Goal: Use online tool/utility: Utilize a website feature to perform a specific function

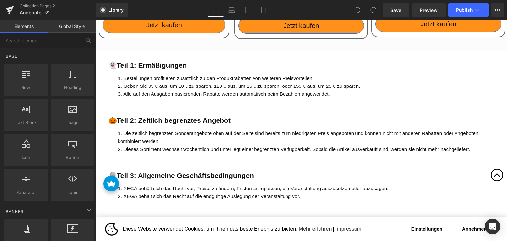
scroll to position [1617, 0]
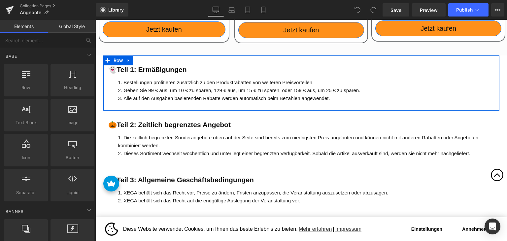
click at [140, 68] on strong "👻Teil 1: Ermäßigungen" at bounding box center [147, 70] width 79 height 8
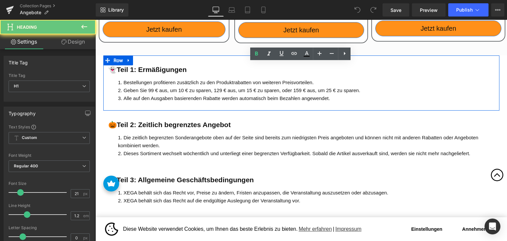
click at [140, 68] on strong "👻Teil 1: Ermäßigungen" at bounding box center [147, 70] width 79 height 8
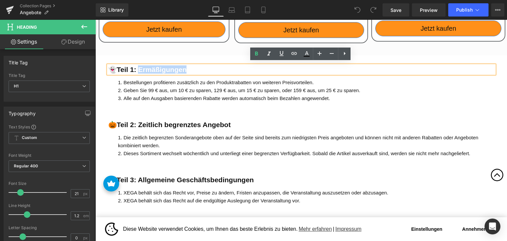
paste div
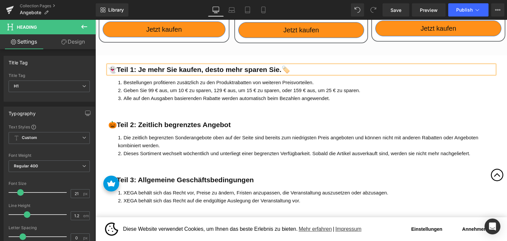
click at [208, 66] on strong "👻Teil 1: Je mehr Sie kaufen, desto mehr sparen Sie.🏷️" at bounding box center [199, 70] width 182 height 8
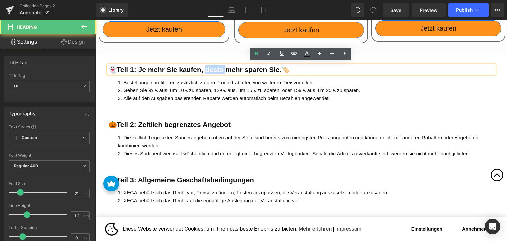
click at [208, 66] on strong "👻Teil 1: Je mehr Sie kaufen, desto mehr sparen Sie.🏷️" at bounding box center [199, 70] width 182 height 8
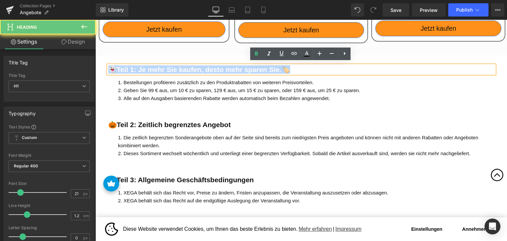
click at [208, 66] on strong "👻Teil 1: Je mehr Sie kaufen, desto mehr sparen Sie.🏷️" at bounding box center [199, 70] width 182 height 8
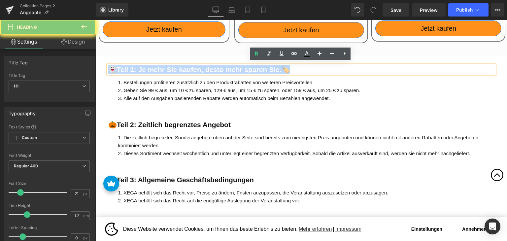
click at [146, 66] on strong "👻Teil 1: Je mehr Sie kaufen, desto mehr sparen Sie.🏷️" at bounding box center [199, 70] width 182 height 8
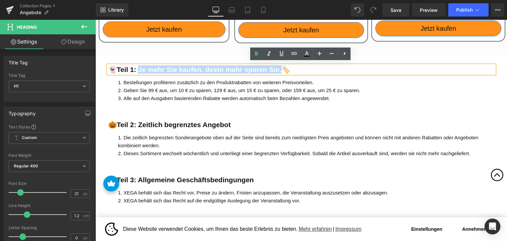
drag, startPoint x: 138, startPoint y: 66, endPoint x: 277, endPoint y: 65, distance: 138.9
click at [277, 66] on strong "👻Teil 1: Je mehr Sie kaufen, desto mehr sparen Sie.🏷️" at bounding box center [199, 70] width 182 height 8
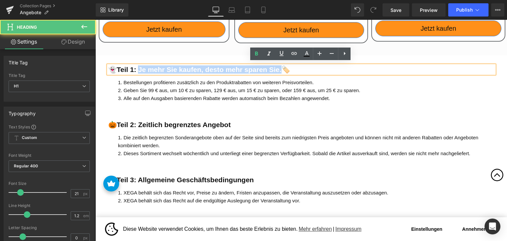
click at [192, 68] on strong "👻Teil 1: Je mehr Sie kaufen, desto mehr sparen Sie.🏷️" at bounding box center [199, 70] width 182 height 8
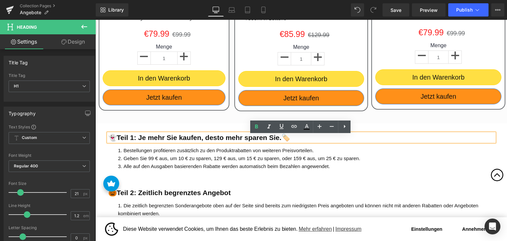
scroll to position [1584, 0]
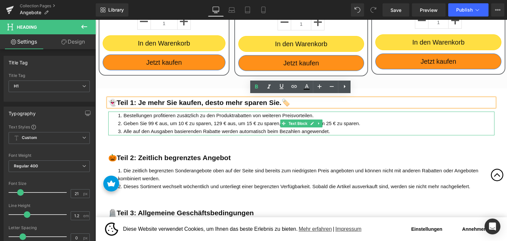
click at [149, 120] on li "Geben Sie 99 € aus, um 10 € zu sparen, 129 € aus, um 15 € zu sparen, oder 159 €…" at bounding box center [303, 123] width 371 height 8
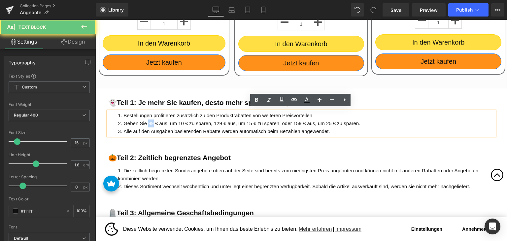
click at [149, 120] on li "Geben Sie 99 € aus, um 10 € zu sparen, 129 € aus, um 15 € zu sparen, oder 159 €…" at bounding box center [303, 123] width 371 height 8
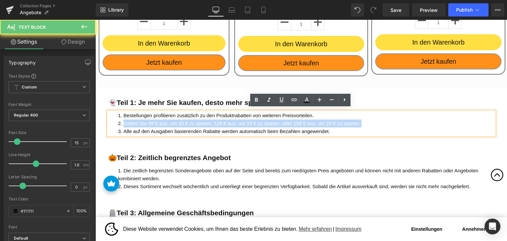
click at [149, 120] on li "Geben Sie 99 € aus, um 10 € zu sparen, 129 € aus, um 15 € zu sparen, oder 159 €…" at bounding box center [303, 123] width 371 height 8
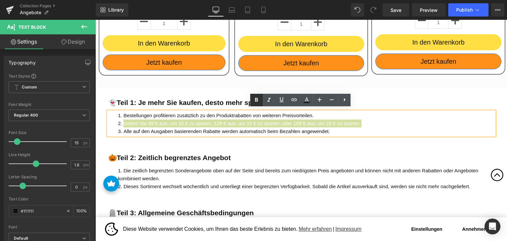
click at [259, 96] on icon at bounding box center [256, 100] width 8 height 8
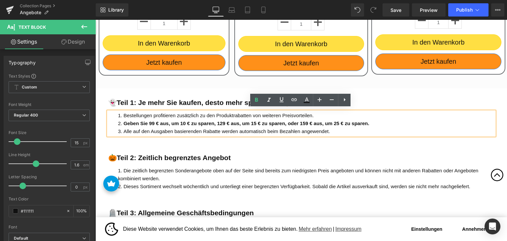
drag, startPoint x: 218, startPoint y: 120, endPoint x: 224, endPoint y: 128, distance: 9.6
click at [218, 120] on strong "Geben Sie 99 € aus, um 10 € zu sparen, 129 € aus, um 15 € zu sparen, oder 159 €…" at bounding box center [246, 123] width 246 height 6
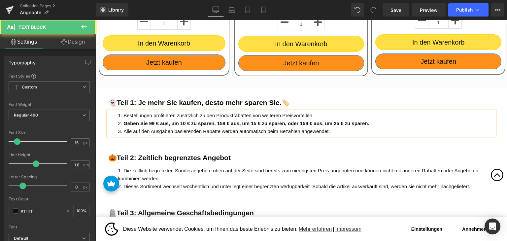
click at [302, 122] on strong "Geben Sie 99 € aus, um 10 € zu sparen, 159 € aus, um 15 € zu sparen, oder 159 €…" at bounding box center [246, 123] width 246 height 6
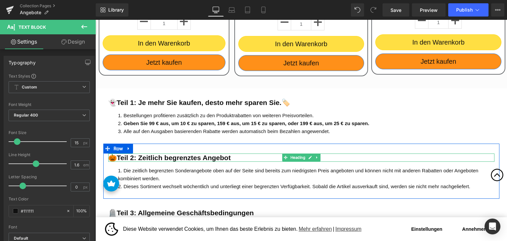
click at [148, 157] on b "🎃Teil 2: Zeitlich begrenztes Angebot" at bounding box center [169, 158] width 122 height 8
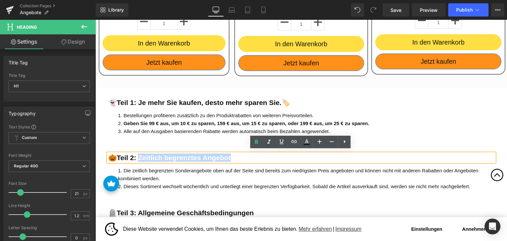
drag, startPoint x: 141, startPoint y: 154, endPoint x: 232, endPoint y: 154, distance: 91.1
click at [232, 154] on h1 "🎃Teil 2: Zeitlich begrenztes Angebot" at bounding box center [301, 157] width 386 height 8
paste div
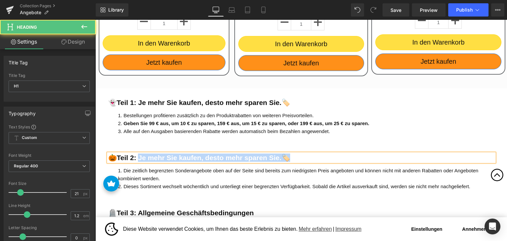
drag, startPoint x: 138, startPoint y: 155, endPoint x: 296, endPoint y: 156, distance: 157.7
click at [296, 156] on h1 "🎃Teil 2: Je mehr Sie kaufen, desto mehr sparen Sie.🏷️" at bounding box center [301, 157] width 386 height 8
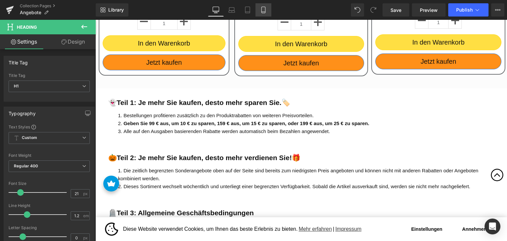
click at [261, 9] on icon at bounding box center [263, 10] width 4 height 6
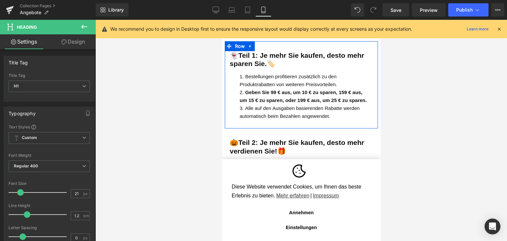
scroll to position [4067, 0]
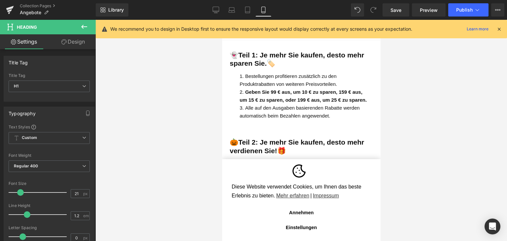
click at [298, 216] on button "Annehmen" at bounding box center [300, 212] width 139 height 13
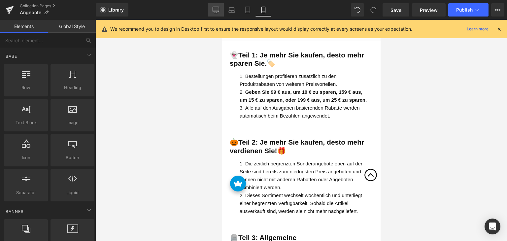
click at [216, 11] on icon at bounding box center [215, 10] width 7 height 7
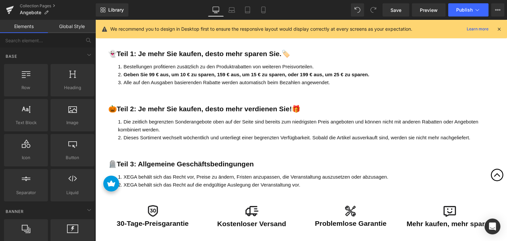
scroll to position [1617, 0]
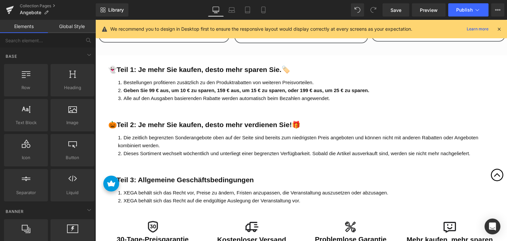
click at [169, 145] on li "Die zeitlich begrenzten Sonderangebote oben auf der Seite sind bereits zum nied…" at bounding box center [303, 142] width 371 height 16
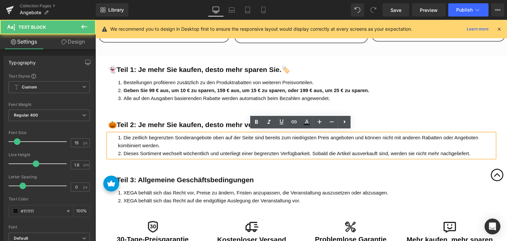
click at [172, 143] on li "Die zeitlich begrenzten Sonderangebote oben auf der Seite sind bereits zum nied…" at bounding box center [303, 142] width 371 height 16
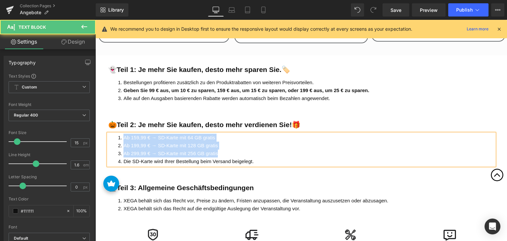
drag, startPoint x: 218, startPoint y: 150, endPoint x: 121, endPoint y: 135, distance: 97.8
click at [121, 135] on ol "Ab 159,99 € → SD-Karte mit 64 GB gratis Ab 199,99 € → SD-Karte mit 128 GB grati…" at bounding box center [303, 150] width 371 height 32
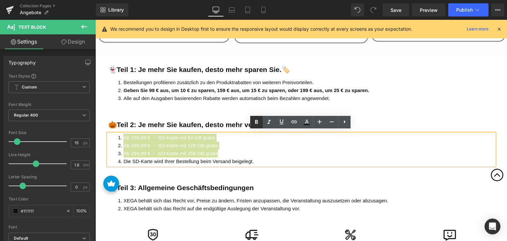
click at [259, 121] on icon at bounding box center [256, 122] width 8 height 8
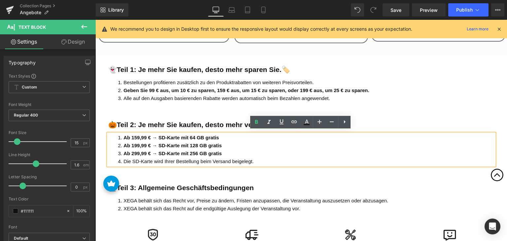
click at [230, 142] on li "Ab 199,99 € → SD-Karte mit 128 GB gratis" at bounding box center [303, 146] width 371 height 8
click at [145, 135] on strong "Ab 159,99 € → SD-Karte mit 64 GB gratis" at bounding box center [170, 138] width 95 height 6
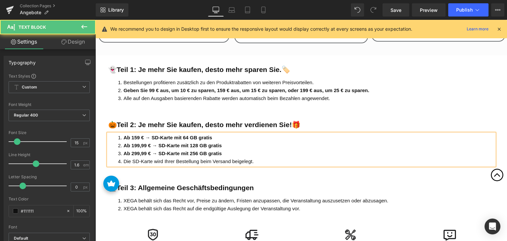
click at [147, 143] on strong "Ab 199,99 € → SD-Karte mit 128 GB gratis" at bounding box center [172, 146] width 98 height 6
click at [148, 150] on strong "Ab 299,99 € → SD-Karte mit 256 GB gratis" at bounding box center [172, 153] width 98 height 6
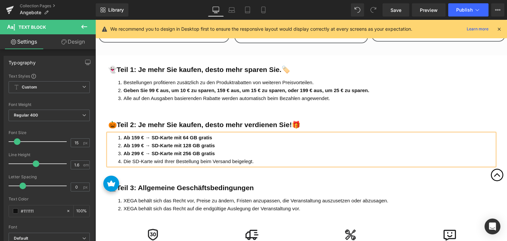
click at [220, 158] on li "Die SD-Karte wird Ihrer Bestellung beim Versand beigelegt." at bounding box center [303, 161] width 371 height 8
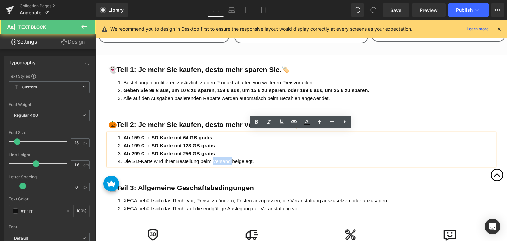
click at [220, 158] on li "Die SD-Karte wird Ihrer Bestellung beim Versand beigelegt." at bounding box center [303, 161] width 371 height 8
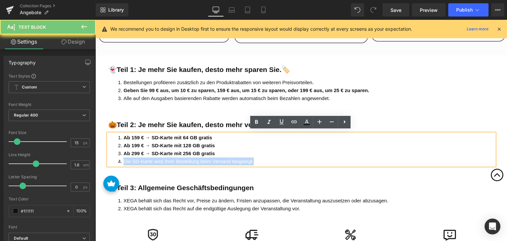
click at [220, 158] on li "Die SD-Karte wird Ihrer Bestellung beim Versand beigelegt." at bounding box center [303, 161] width 371 height 8
copy li "Die SD-Karte wird Ihrer Bestellung beim Versand beigelegt."
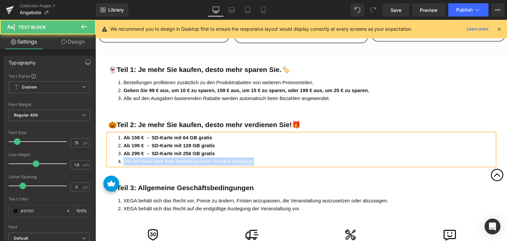
click at [275, 158] on li "Die SD-Karte wird Ihrer Bestellung beim Versand beigelegt." at bounding box center [303, 161] width 371 height 8
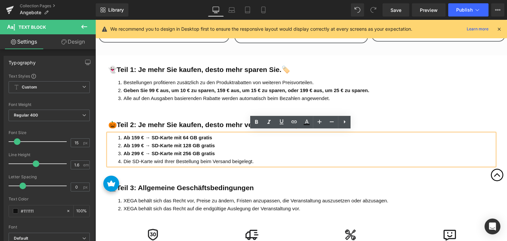
click at [213, 135] on li "Ab 159 € → SD-Karte mit 64 GB gratis" at bounding box center [303, 138] width 371 height 8
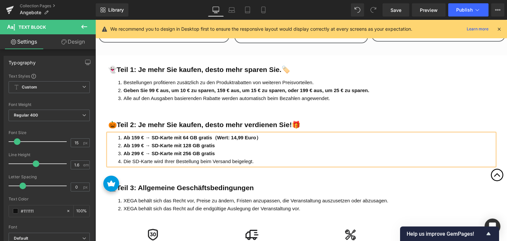
click at [222, 142] on li "Ab 199 € → SD-Karte mit 128 GB gratis" at bounding box center [303, 146] width 371 height 8
click at [215, 143] on strong "Ab 199 € → SD-Karte mit 128 GB gratisWert: 14,99 Euro" at bounding box center [188, 146] width 130 height 6
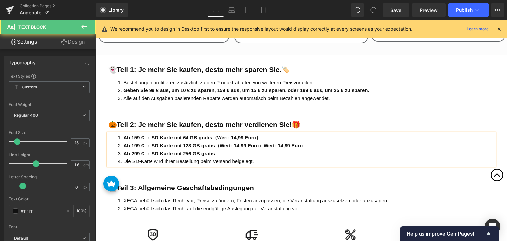
click at [237, 143] on strong "Ab 199 € → SD-Karte mit 128 GB gratis（Wert: 14,99 Euro）Wert: 14,99 Euro" at bounding box center [212, 146] width 179 height 6
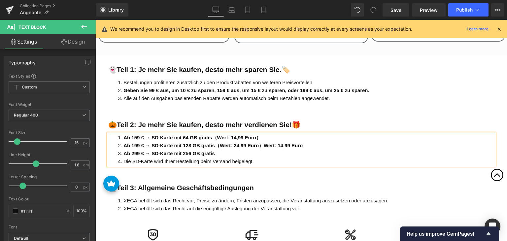
click at [240, 144] on strong "Ab 199 € → SD-Karte mit 128 GB gratis（Wert: 24,99 Euro）Wert: 14,99 Euro" at bounding box center [212, 146] width 179 height 6
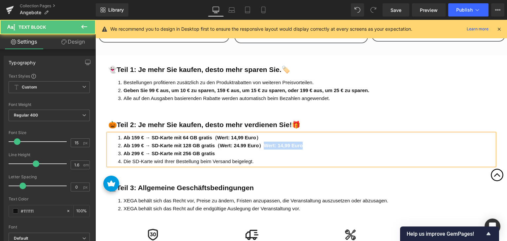
drag, startPoint x: 262, startPoint y: 143, endPoint x: 322, endPoint y: 144, distance: 60.4
click at [322, 144] on li "Ab 199 € → SD-Karte mit 128 GB gratis（Wert: 24.99 Euro）Wert: 14,99 Euro" at bounding box center [303, 146] width 371 height 8
click at [189, 152] on strong "Ab 299 € → SD-Karte mit 256 GB gratis" at bounding box center [168, 153] width 91 height 6
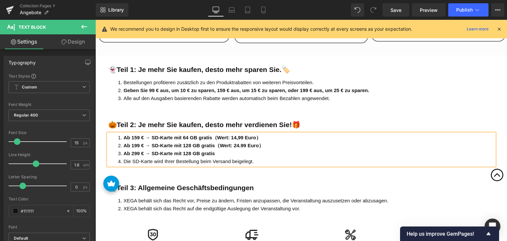
click at [220, 149] on li "Ab 299 € → SD-Karte mit 128 GB gratis" at bounding box center [303, 153] width 371 height 8
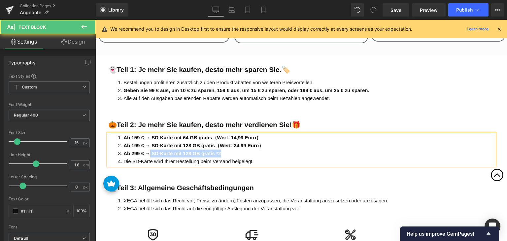
drag, startPoint x: 221, startPoint y: 151, endPoint x: 228, endPoint y: 151, distance: 6.9
click at [151, 153] on li "Ab 299 € → SD-Karte mit 128 GB gratis *2" at bounding box center [303, 153] width 371 height 8
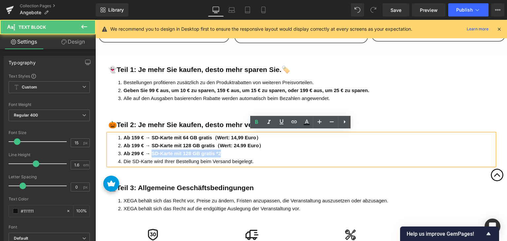
click at [232, 151] on li "Ab 299 € → SD-Karte mit 128 GB gratis *2" at bounding box center [303, 153] width 371 height 8
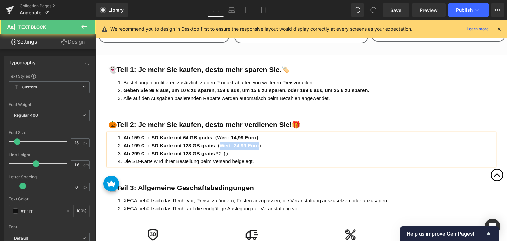
drag, startPoint x: 217, startPoint y: 142, endPoint x: 256, endPoint y: 143, distance: 39.3
click at [256, 143] on strong "Ab 199 € → SD-Karte mit 128 GB gratis（Wert: 24.99 Euro）" at bounding box center [193, 146] width 140 height 6
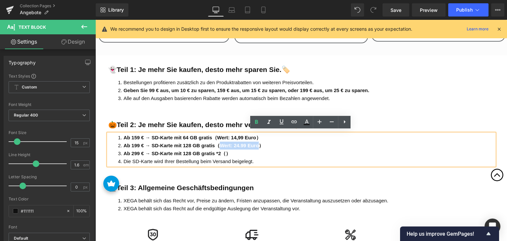
copy strong "Wert: 24.99 Euro"
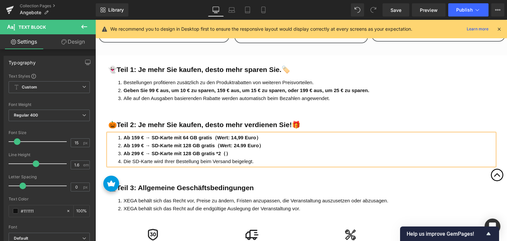
click at [224, 151] on strong "Ab 299 € → SD-Karte mit 128 GB gratis *2（）" at bounding box center [176, 153] width 107 height 6
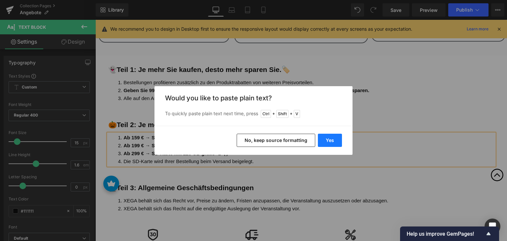
click at [325, 140] on button "Yes" at bounding box center [330, 140] width 24 height 13
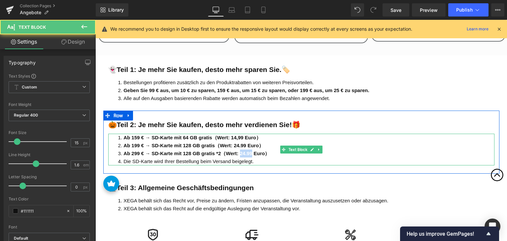
drag, startPoint x: 239, startPoint y: 150, endPoint x: 250, endPoint y: 150, distance: 11.2
click at [250, 150] on strong "Ab 299 € → SD-Karte mit 128 GB gratis *2（Wert: 24.99 Euro）" at bounding box center [196, 153] width 146 height 6
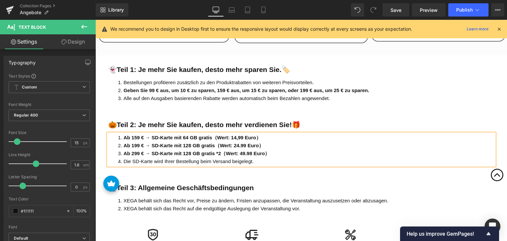
click at [251, 150] on strong "Ab 299 € → SD-Karte mit 128 GB gratis *2（Wert: 49.98 Euro）" at bounding box center [196, 153] width 146 height 6
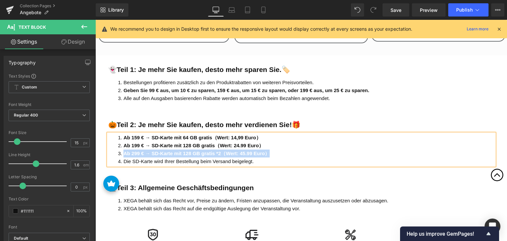
drag, startPoint x: 273, startPoint y: 150, endPoint x: 122, endPoint y: 149, distance: 150.8
click at [122, 149] on li "Ab 299 € → SD-Karte mit 128 GB gratis *2（Wert: 45.99 Euro）" at bounding box center [303, 153] width 371 height 8
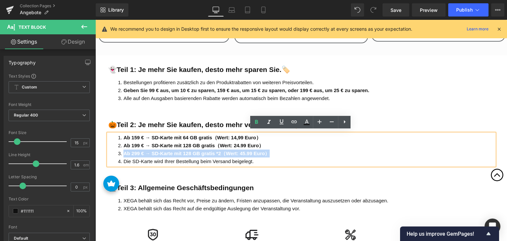
copy strong "Ab 299 € → SD-Karte mit 128 GB gratis *2（Wert: 45.99 Euro）"
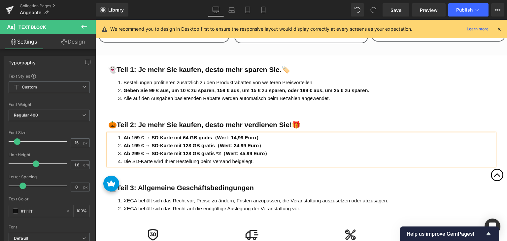
click at [285, 146] on li "Ab 199 € → SD-Karte mit 128 GB gratis（Wert: 24.99 Euro）" at bounding box center [303, 146] width 371 height 8
click at [471, 9] on span "Publish" at bounding box center [464, 9] width 16 height 5
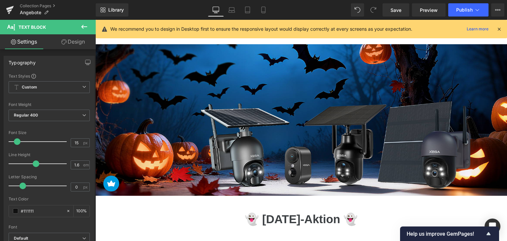
scroll to position [132, 0]
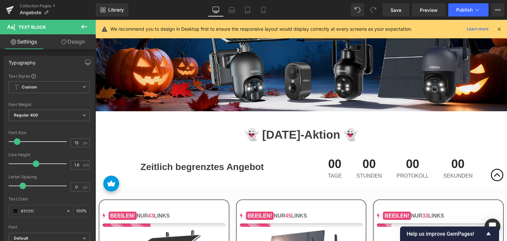
click at [363, 168] on span "00" at bounding box center [368, 165] width 25 height 15
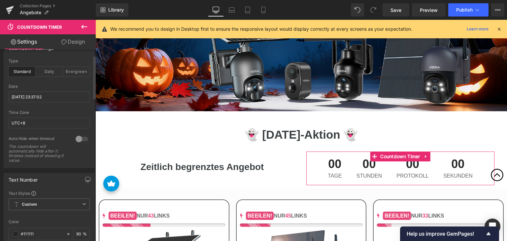
scroll to position [33, 0]
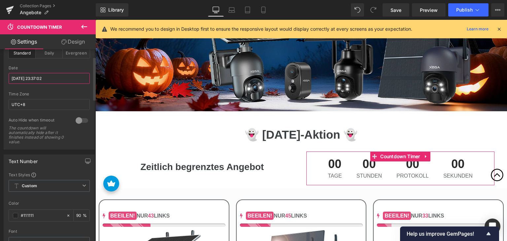
click at [52, 78] on input "[DATE] 23:37:02" at bounding box center [49, 78] width 81 height 11
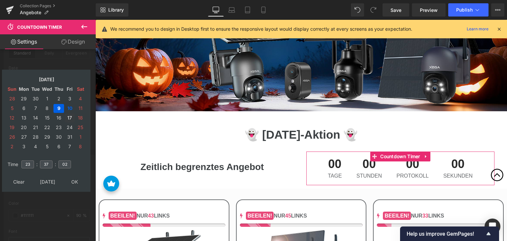
click at [71, 117] on td "17" at bounding box center [70, 118] width 10 height 9
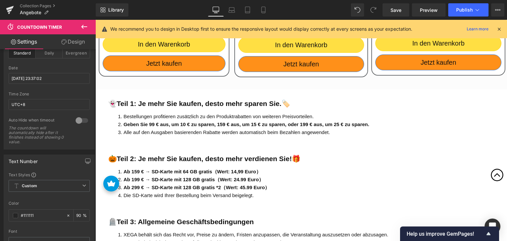
scroll to position [1584, 0]
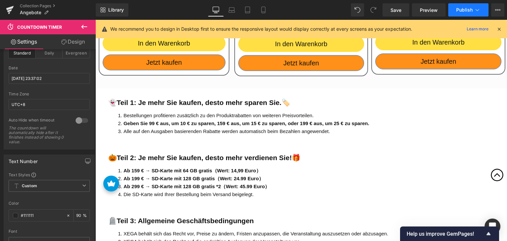
click at [475, 6] on button "Publish" at bounding box center [468, 9] width 40 height 13
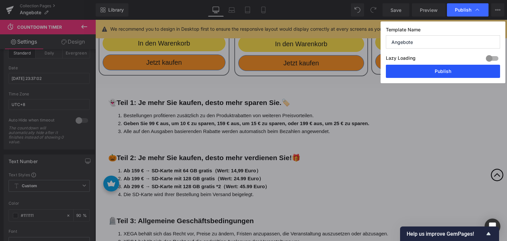
click at [449, 65] on button "Publish" at bounding box center [443, 71] width 114 height 13
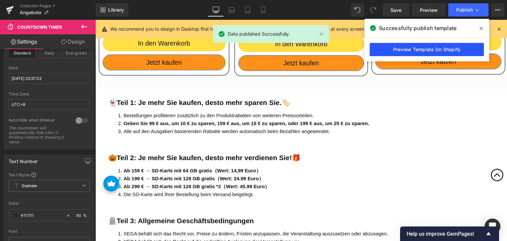
click at [439, 46] on link "Preview Template On Shopify" at bounding box center [427, 49] width 114 height 13
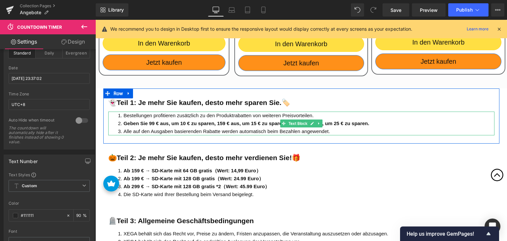
click at [264, 120] on strong "Geben Sie 99 € aus, um 10 € zu sparen, 159 € aus, um 15 € zu sparen, oder 199 €…" at bounding box center [246, 123] width 246 height 6
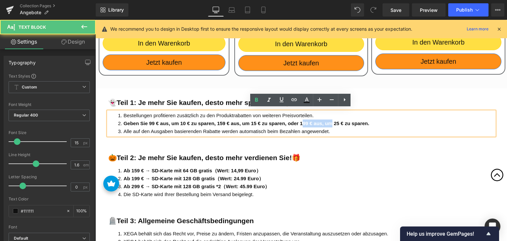
drag, startPoint x: 297, startPoint y: 120, endPoint x: 326, endPoint y: 120, distance: 29.0
click at [326, 120] on strong "Geben Sie 99 € aus, um 10 € zu sparen, 159 € aus, um 15 € zu sparen, oder 199 €…" at bounding box center [246, 123] width 246 height 6
click at [355, 120] on strong "Geben Sie 99 € aus, um 10 € zu sparen, 159 € aus, um 15 € zu sparen, oder 199 €…" at bounding box center [246, 123] width 246 height 6
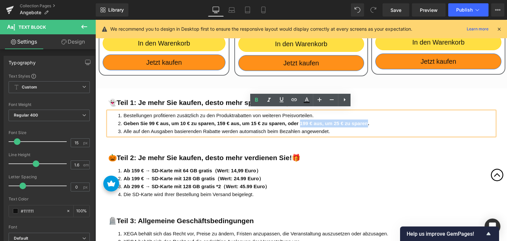
drag, startPoint x: 362, startPoint y: 120, endPoint x: 296, endPoint y: 120, distance: 65.3
click at [296, 120] on strong "Geben Sie 99 € aus, um 10 € zu sparen, 159 € aus, um 15 € zu sparen, oder 199 €…" at bounding box center [246, 123] width 246 height 6
copy strong "199 € aus, um 25 € zu sparen"
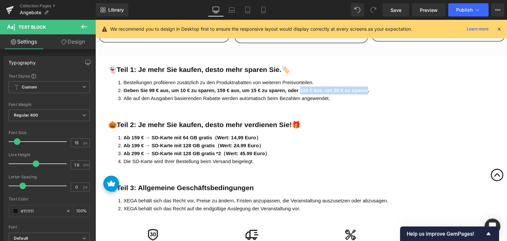
scroll to position [1617, 0]
click at [467, 10] on span "Publish" at bounding box center [464, 9] width 16 height 5
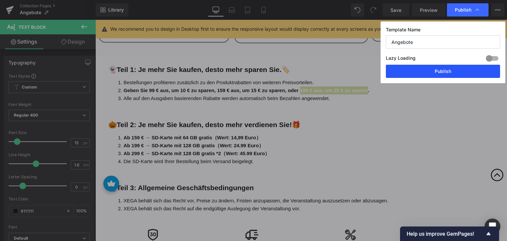
click at [430, 70] on button "Publish" at bounding box center [443, 71] width 114 height 13
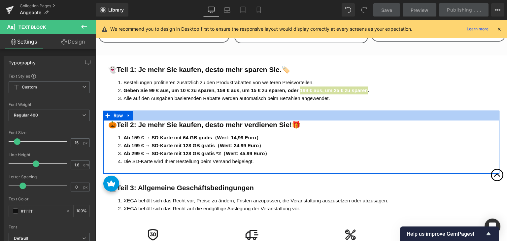
click at [327, 115] on div at bounding box center [301, 116] width 396 height 10
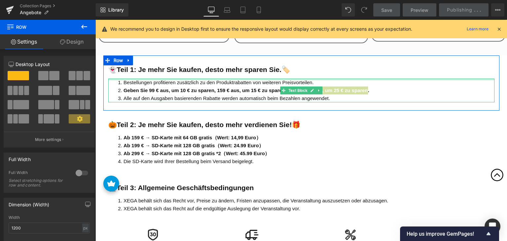
click at [334, 79] on div at bounding box center [301, 80] width 386 height 2
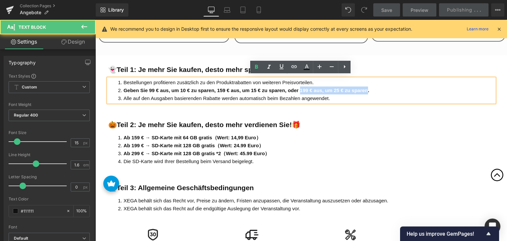
click at [339, 87] on strong "Geben Sie 99 € aus, um 10 € zu sparen, 159 € aus, um 15 € zu sparen, oder 199 €…" at bounding box center [246, 90] width 246 height 6
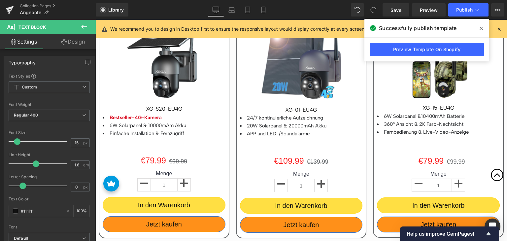
scroll to position [396, 0]
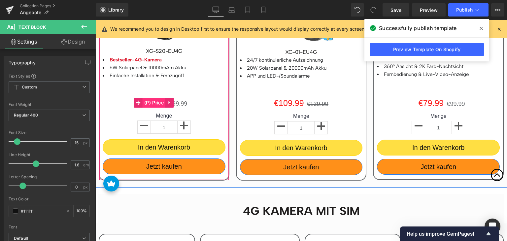
click at [153, 104] on span "(P) Price" at bounding box center [154, 103] width 23 height 10
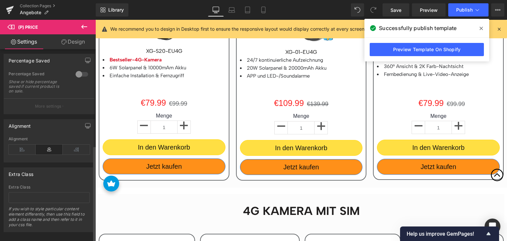
scroll to position [330, 0]
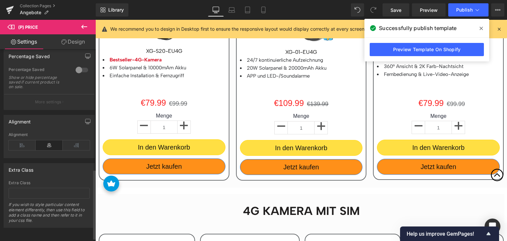
click at [80, 75] on div at bounding box center [82, 70] width 16 height 11
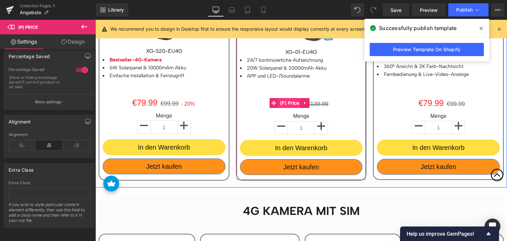
click at [292, 104] on span "(P) Price" at bounding box center [289, 103] width 23 height 10
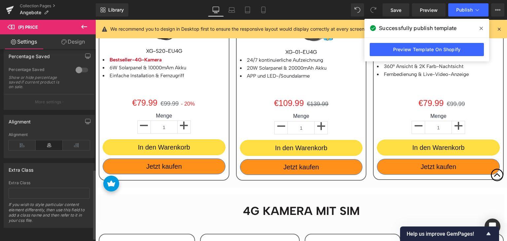
click at [79, 75] on div at bounding box center [82, 70] width 16 height 11
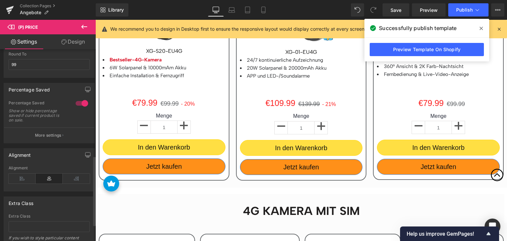
scroll to position [297, 0]
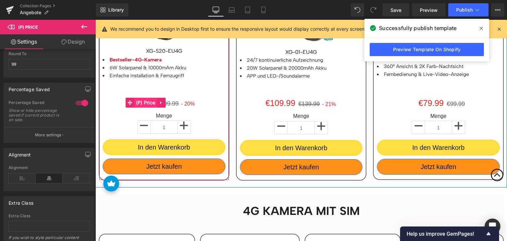
click at [150, 102] on span "(P) Price" at bounding box center [145, 103] width 23 height 10
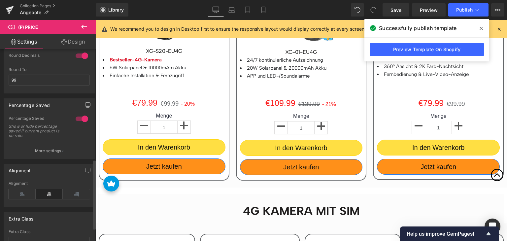
scroll to position [272, 0]
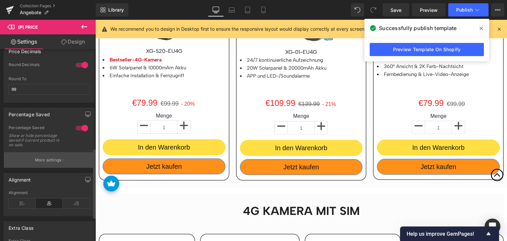
drag, startPoint x: 53, startPoint y: 153, endPoint x: 53, endPoint y: 157, distance: 4.0
click at [53, 152] on div "Percentage Saved Show or hide percentage saved if current product is on sale." at bounding box center [49, 138] width 81 height 27
click at [53, 159] on button "More settings" at bounding box center [49, 160] width 90 height 16
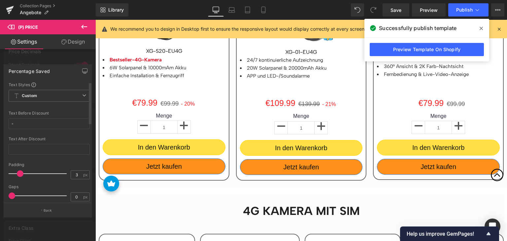
click at [21, 172] on span at bounding box center [20, 173] width 7 height 7
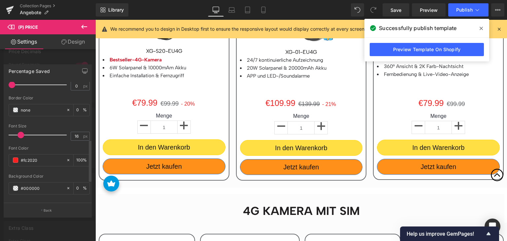
scroll to position [165, 0]
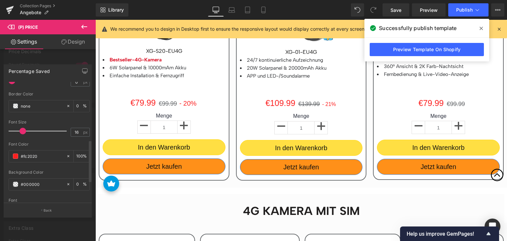
click at [24, 131] on span at bounding box center [22, 131] width 7 height 7
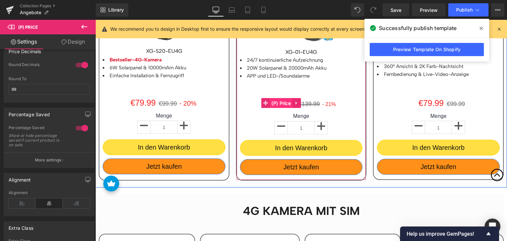
click at [283, 105] on span "(P) Price" at bounding box center [281, 103] width 23 height 10
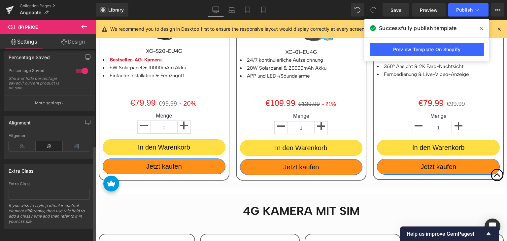
scroll to position [330, 0]
click at [58, 102] on p "More settings" at bounding box center [48, 102] width 26 height 6
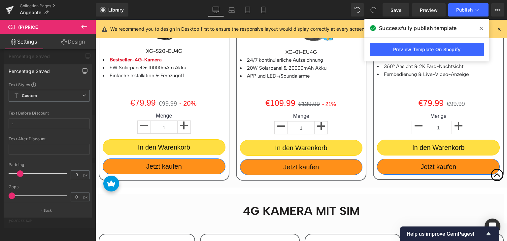
scroll to position [132, 0]
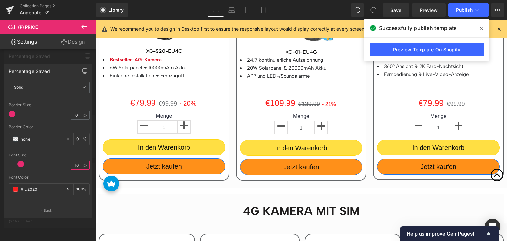
click at [72, 161] on input "16" at bounding box center [77, 165] width 12 height 8
type input "20"
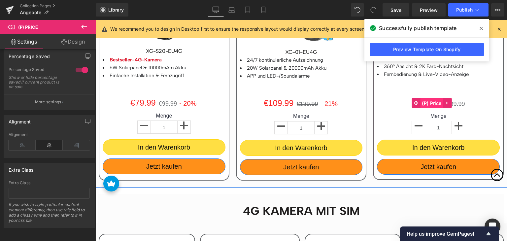
click at [430, 102] on span "(P) Price" at bounding box center [431, 103] width 23 height 10
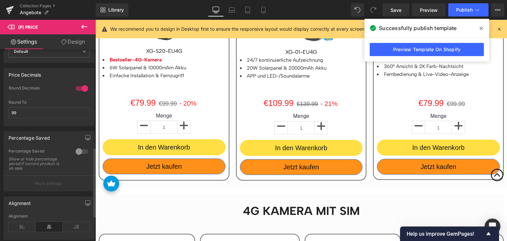
scroll to position [297, 0]
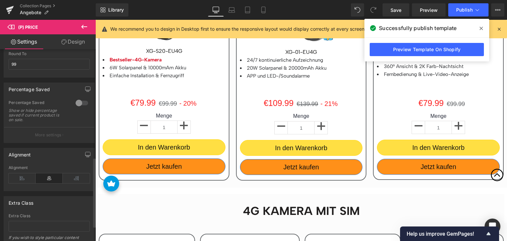
click at [75, 107] on div at bounding box center [82, 103] width 16 height 11
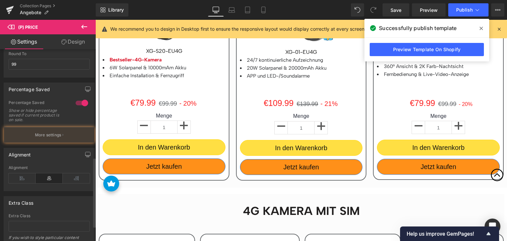
click at [58, 136] on p "More settings" at bounding box center [48, 135] width 26 height 6
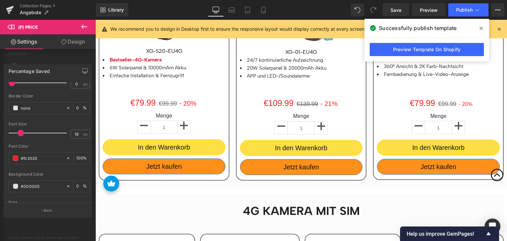
scroll to position [154, 0]
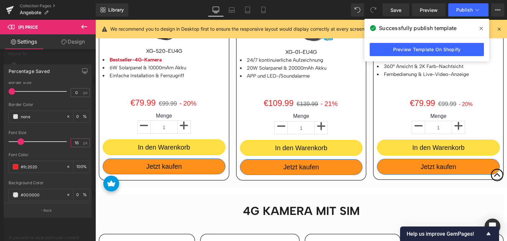
click at [74, 143] on input "16" at bounding box center [77, 143] width 12 height 8
type input "20"
click at [52, 211] on button "Back" at bounding box center [48, 210] width 88 height 15
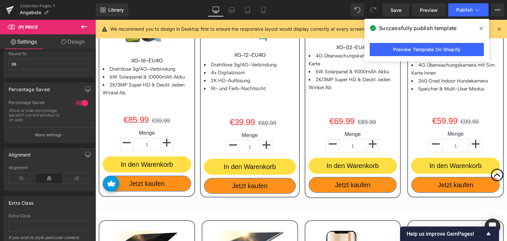
scroll to position [693, 0]
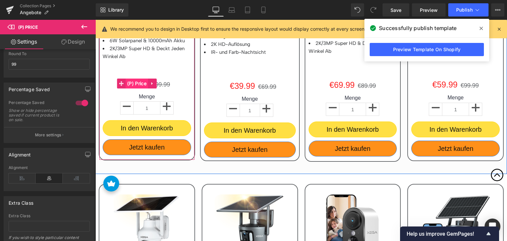
click at [142, 84] on span "(P) Price" at bounding box center [136, 84] width 23 height 10
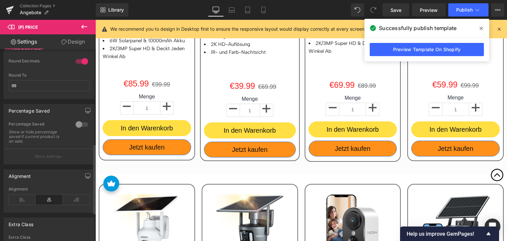
scroll to position [297, 0]
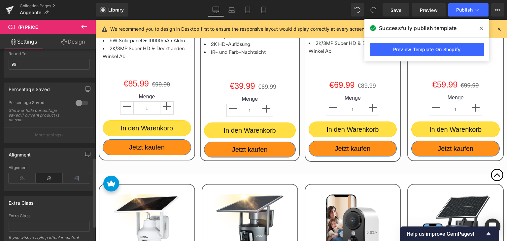
drag, startPoint x: 79, startPoint y: 105, endPoint x: 78, endPoint y: 110, distance: 4.6
click at [79, 105] on div at bounding box center [82, 103] width 16 height 11
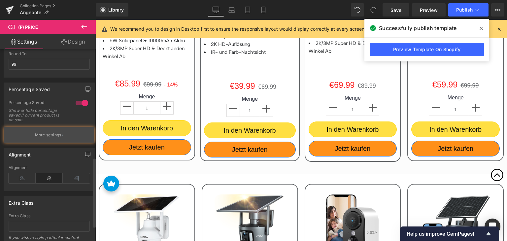
click at [56, 138] on p "More settings" at bounding box center [48, 135] width 26 height 6
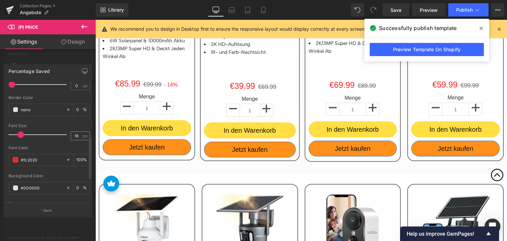
scroll to position [165, 0]
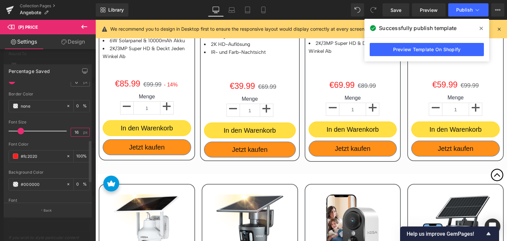
click at [74, 131] on input "16" at bounding box center [77, 132] width 12 height 8
type input "2"
type input "20"
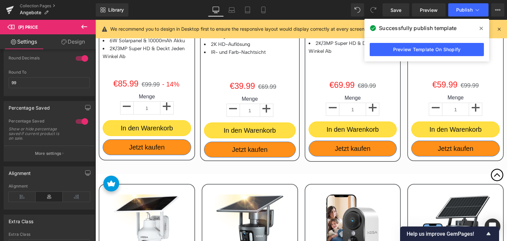
scroll to position [272, 0]
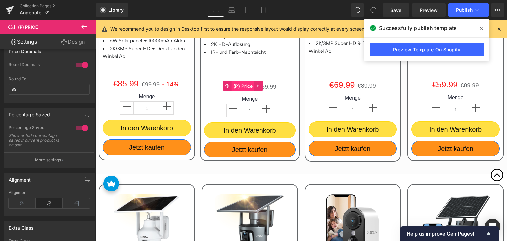
click at [243, 84] on span "(P) Price" at bounding box center [243, 86] width 23 height 10
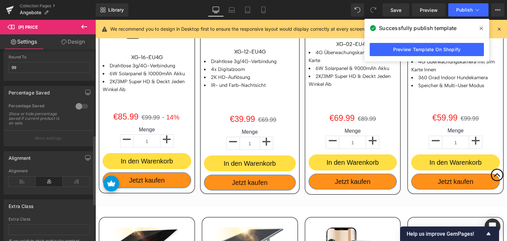
scroll to position [297, 0]
click at [80, 107] on div at bounding box center [82, 103] width 16 height 11
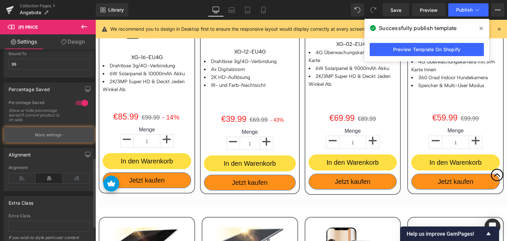
click at [57, 137] on p "More settings" at bounding box center [48, 135] width 26 height 6
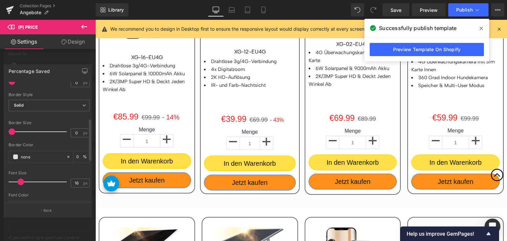
scroll to position [132, 0]
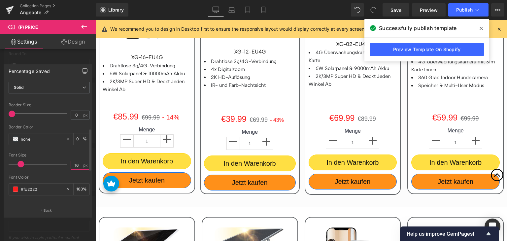
click at [75, 163] on input "16" at bounding box center [77, 165] width 12 height 8
type input "20"
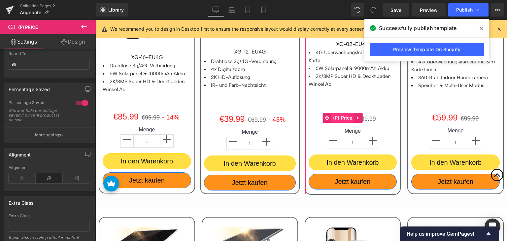
click at [343, 117] on span "(P) Price" at bounding box center [342, 118] width 23 height 10
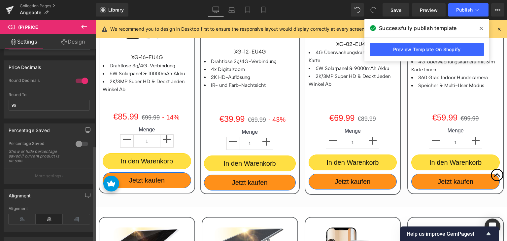
scroll to position [264, 0]
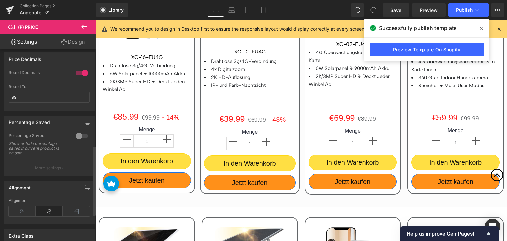
click at [77, 139] on div at bounding box center [82, 136] width 16 height 11
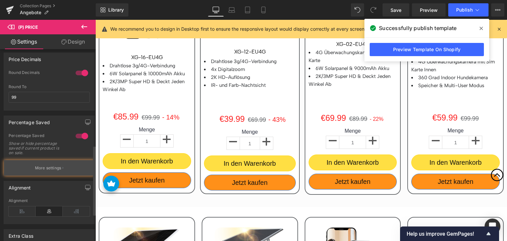
click at [61, 167] on button "More settings" at bounding box center [49, 168] width 90 height 16
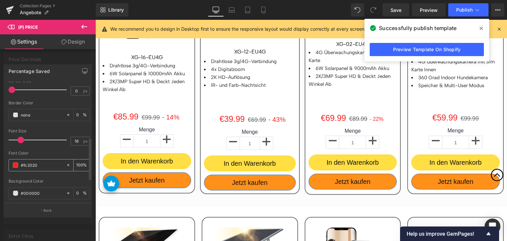
scroll to position [165, 0]
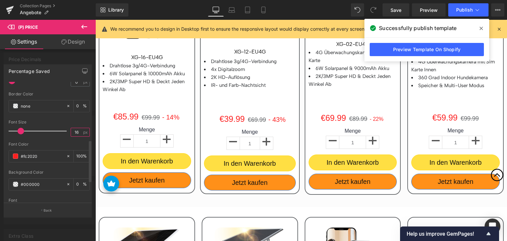
click at [75, 131] on input "16" at bounding box center [77, 132] width 12 height 8
drag, startPoint x: 74, startPoint y: 130, endPoint x: 81, endPoint y: 130, distance: 6.6
click at [81, 130] on div "16 px" at bounding box center [80, 132] width 19 height 9
click at [74, 131] on input "16" at bounding box center [77, 132] width 12 height 8
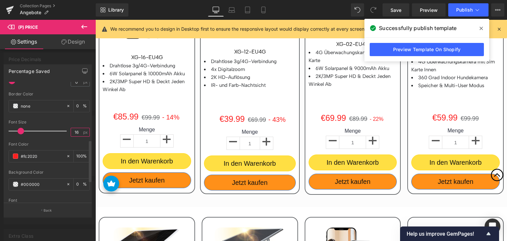
drag, startPoint x: 76, startPoint y: 130, endPoint x: 63, endPoint y: 131, distance: 13.2
click at [63, 131] on div "Font Size 16 px" at bounding box center [49, 131] width 81 height 22
type input "20"
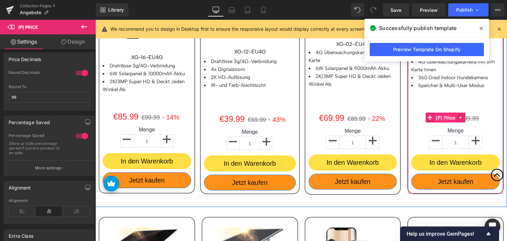
click at [449, 117] on span "(P) Price" at bounding box center [445, 118] width 23 height 10
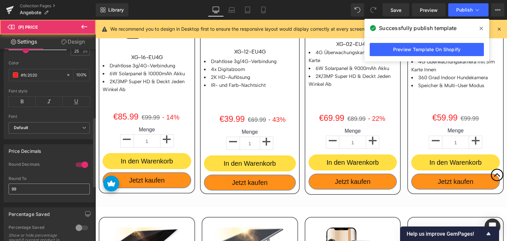
scroll to position [264, 0]
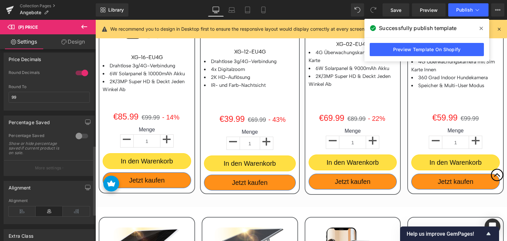
click at [76, 141] on div at bounding box center [82, 136] width 16 height 11
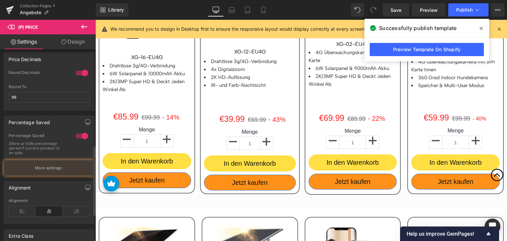
click at [59, 165] on button "More settings" at bounding box center [49, 168] width 90 height 16
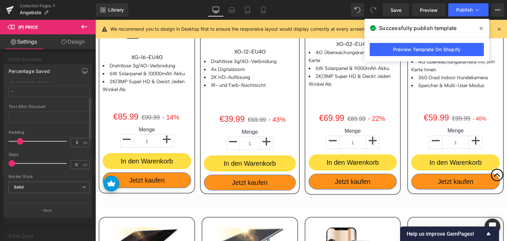
scroll to position [132, 0]
click at [74, 166] on input "16" at bounding box center [77, 165] width 12 height 8
type input "20"
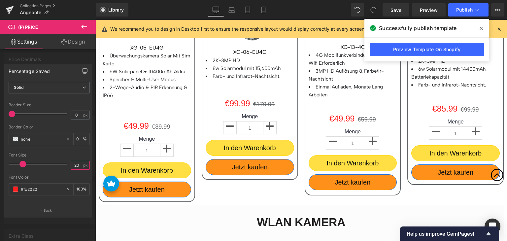
scroll to position [924, 0]
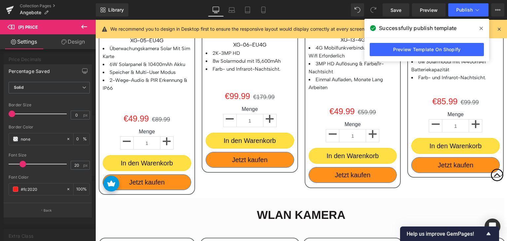
click at [141, 114] on body "Diese Website verwendet Cookies, um Ihnen das beste Erlebnis zu bieten. Mehr er…" at bounding box center [300, 178] width 411 height 2165
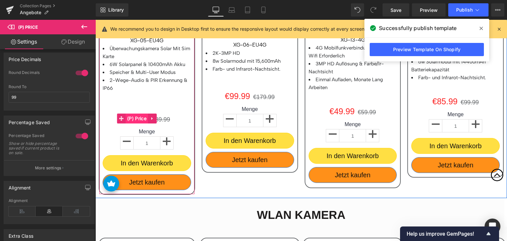
click at [139, 115] on span "(P) Price" at bounding box center [136, 119] width 23 height 10
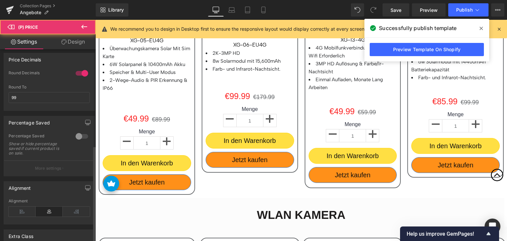
scroll to position [264, 0]
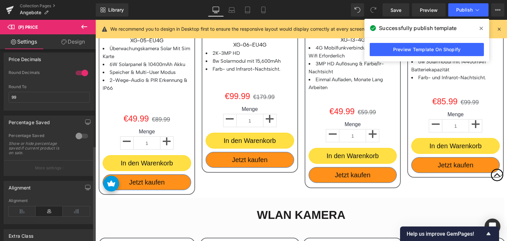
click at [77, 137] on div at bounding box center [82, 136] width 16 height 11
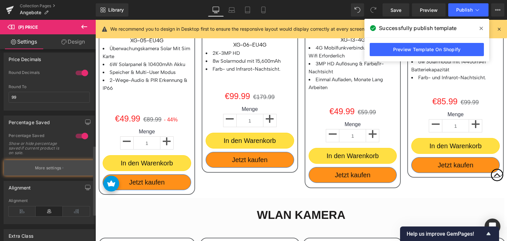
click at [62, 170] on icon "button" at bounding box center [62, 167] width 1 height 3
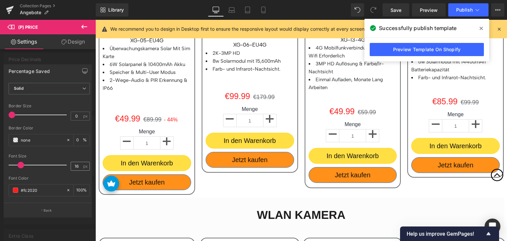
scroll to position [132, 0]
drag, startPoint x: 69, startPoint y: 164, endPoint x: 63, endPoint y: 164, distance: 5.3
click at [63, 164] on div "Font Size 16 px" at bounding box center [49, 164] width 81 height 22
type input "20"
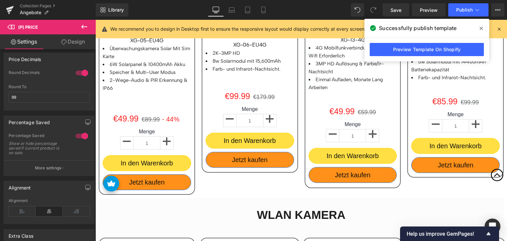
click at [243, 95] on body "Diese Website verwendet Cookies, um Ihnen das beste Erlebnis zu bieten. Mehr er…" at bounding box center [300, 178] width 411 height 2165
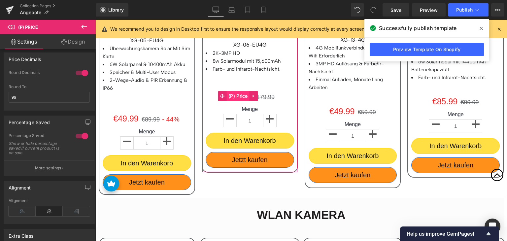
click at [240, 95] on span "(P) Price" at bounding box center [238, 96] width 23 height 10
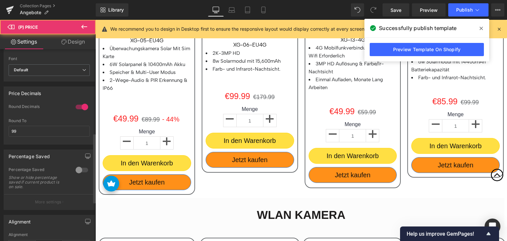
scroll to position [231, 0]
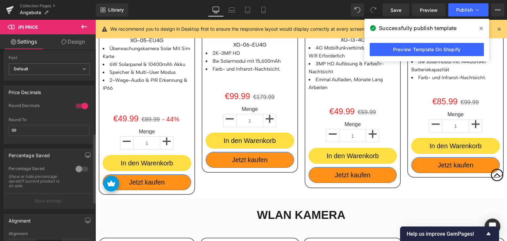
click at [76, 172] on div at bounding box center [82, 169] width 16 height 11
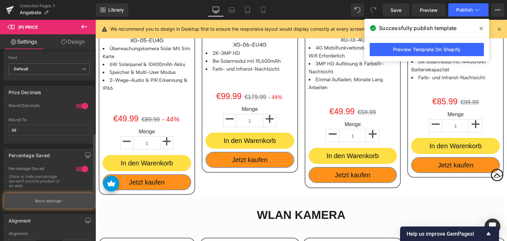
click at [68, 202] on button "More settings" at bounding box center [49, 201] width 90 height 16
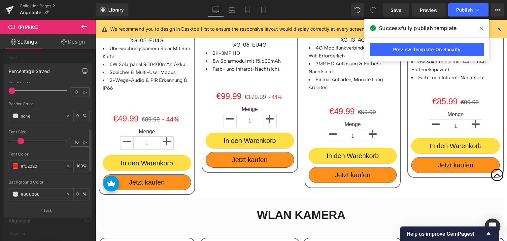
scroll to position [198, 0]
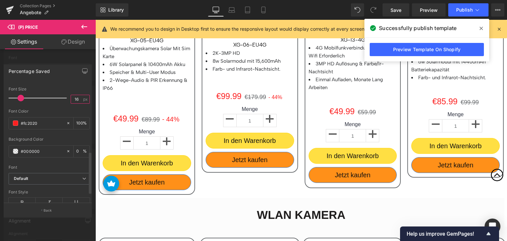
drag, startPoint x: 77, startPoint y: 98, endPoint x: 64, endPoint y: 98, distance: 12.5
click at [64, 98] on div "Font Size 16 px" at bounding box center [49, 98] width 81 height 22
type input "20"
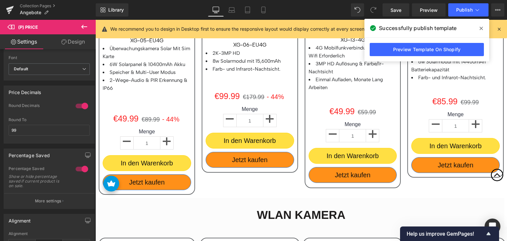
click at [350, 110] on body "Diese Website verwendet Cookies, um Ihnen das beste Erlebnis zu bieten. Mehr er…" at bounding box center [300, 178] width 411 height 2165
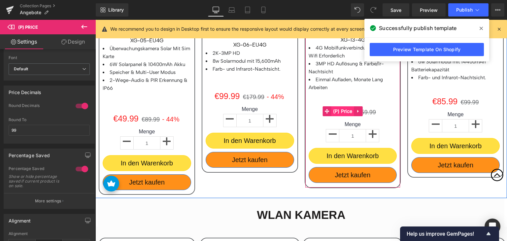
click at [343, 110] on span "(P) Price" at bounding box center [342, 111] width 23 height 10
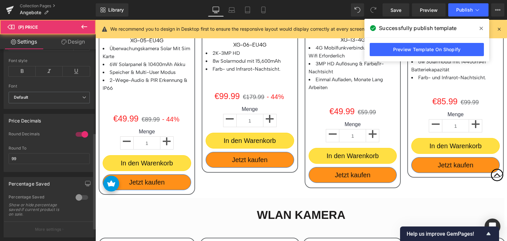
scroll to position [264, 0]
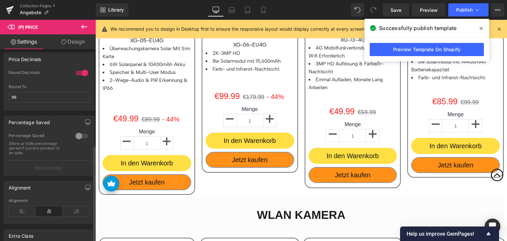
click at [79, 138] on div at bounding box center [82, 136] width 16 height 11
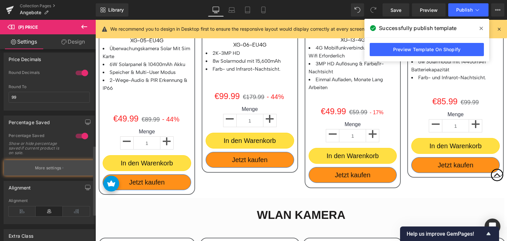
click at [68, 169] on button "More settings" at bounding box center [49, 168] width 90 height 16
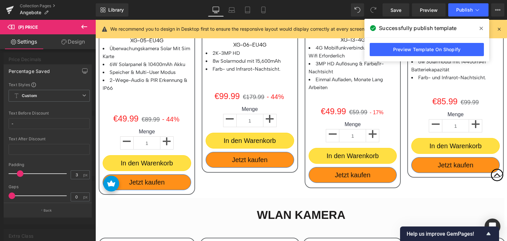
scroll to position [132, 0]
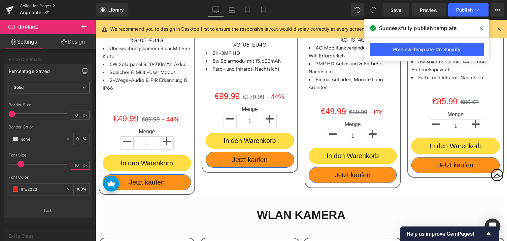
drag, startPoint x: 78, startPoint y: 165, endPoint x: 55, endPoint y: 165, distance: 22.1
click at [56, 165] on div "Font Size 16 px" at bounding box center [49, 164] width 81 height 22
type input "20"
click at [450, 98] on body "Diese Website verwendet Cookies, um Ihnen das beste Erlebnis zu bieten. Mehr er…" at bounding box center [300, 178] width 411 height 2165
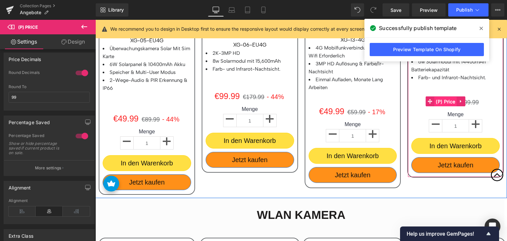
click at [445, 100] on span "(P) Price" at bounding box center [445, 102] width 23 height 10
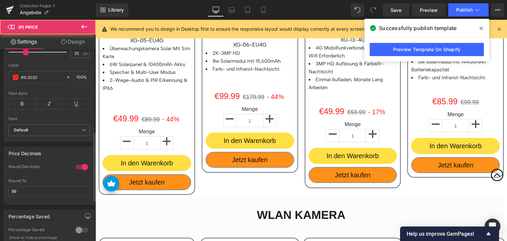
scroll to position [231, 0]
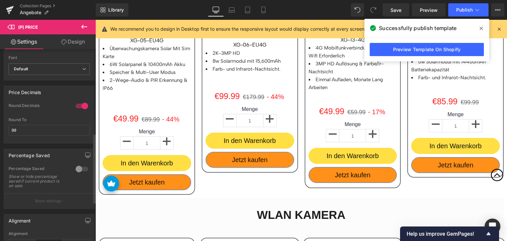
drag, startPoint x: 77, startPoint y: 171, endPoint x: 75, endPoint y: 181, distance: 10.1
click at [78, 171] on div at bounding box center [82, 169] width 16 height 11
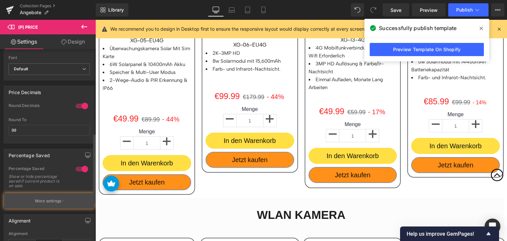
click at [69, 199] on button "More settings" at bounding box center [49, 201] width 90 height 16
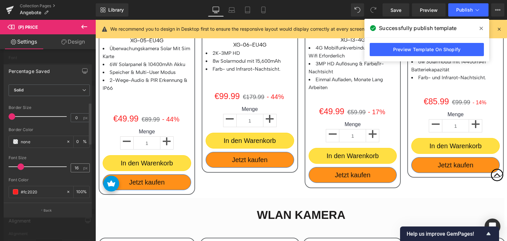
scroll to position [132, 0]
drag, startPoint x: 78, startPoint y: 163, endPoint x: 59, endPoint y: 164, distance: 19.1
click at [59, 164] on div "Font Size 16 px" at bounding box center [49, 164] width 81 height 22
type input "20"
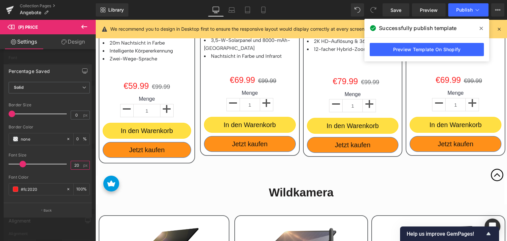
scroll to position [1221, 0]
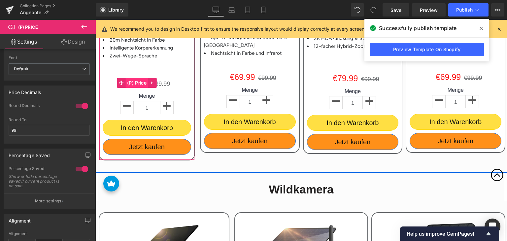
click at [129, 81] on span "(P) Price" at bounding box center [136, 83] width 23 height 10
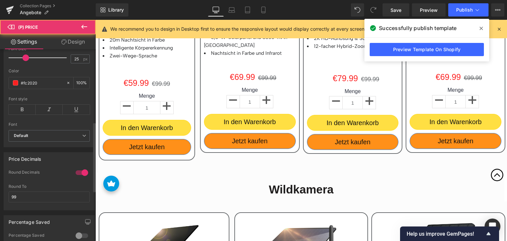
scroll to position [231, 0]
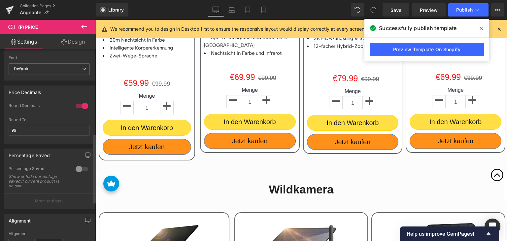
click at [78, 166] on div "Percentage Saved 0 Percentage Saved Show or hide percentage saved if current pr…" at bounding box center [49, 178] width 91 height 60
click at [79, 170] on div at bounding box center [82, 169] width 16 height 11
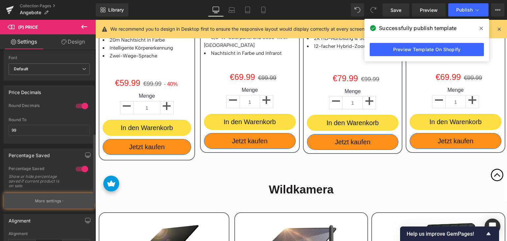
click at [65, 200] on button "More settings" at bounding box center [49, 201] width 90 height 16
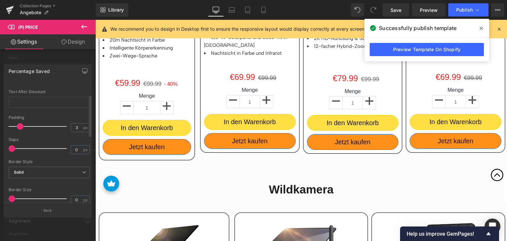
scroll to position [132, 0]
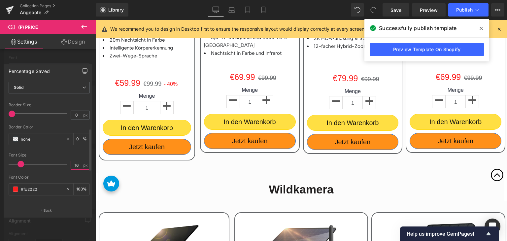
drag, startPoint x: 77, startPoint y: 163, endPoint x: 59, endPoint y: 163, distance: 17.2
click at [59, 163] on div "Font Size 16 px" at bounding box center [49, 164] width 81 height 22
type input "20"
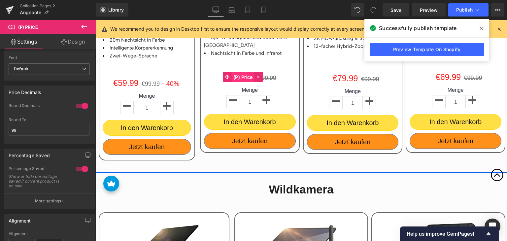
click at [241, 75] on span "(P) Price" at bounding box center [243, 77] width 23 height 10
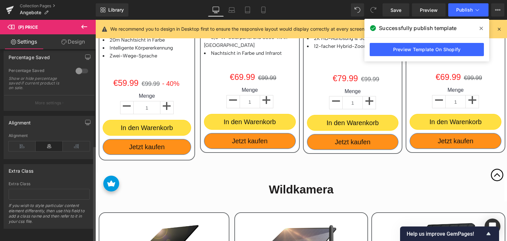
scroll to position [330, 0]
click at [79, 72] on div at bounding box center [82, 70] width 16 height 11
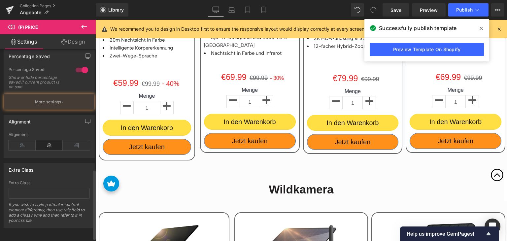
click at [65, 110] on div "Percentage Saved 0 Percentage Saved Show or hide percentage saved if current pr…" at bounding box center [49, 79] width 91 height 60
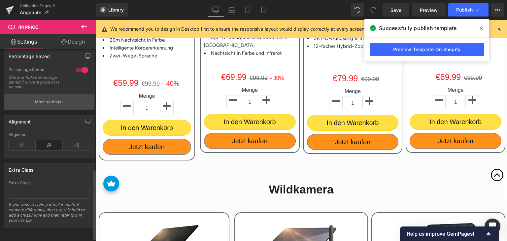
click at [67, 109] on button "More settings" at bounding box center [49, 102] width 90 height 16
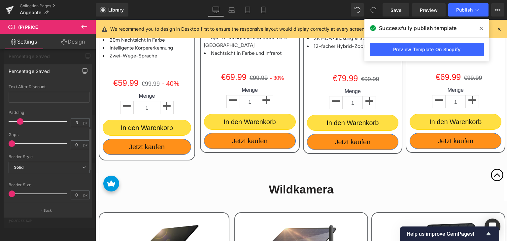
scroll to position [132, 0]
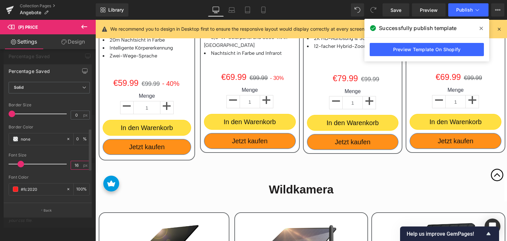
drag, startPoint x: 78, startPoint y: 163, endPoint x: 61, endPoint y: 163, distance: 16.5
click at [61, 163] on div "Font Size 16 px" at bounding box center [49, 164] width 81 height 22
type input "20"
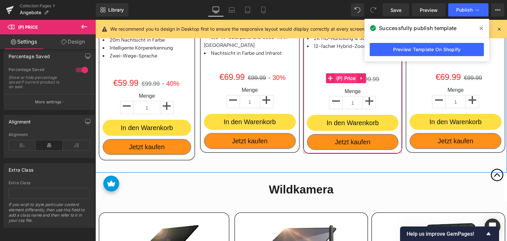
click at [351, 76] on span "(P) Price" at bounding box center [346, 78] width 23 height 10
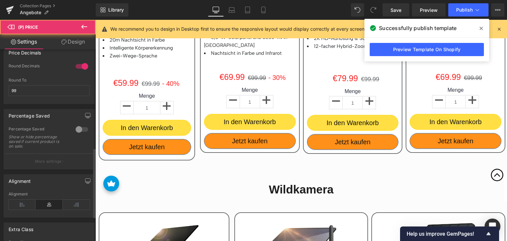
scroll to position [338, 0]
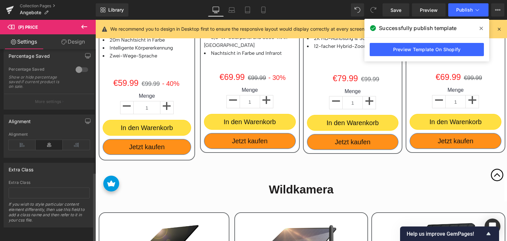
click at [79, 64] on div at bounding box center [82, 69] width 16 height 11
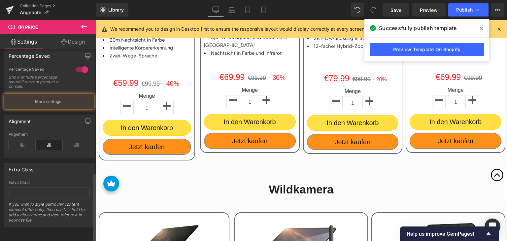
click at [69, 110] on div "Alignment Left Center Right Alignment" at bounding box center [49, 134] width 99 height 48
click at [74, 101] on button "More settings" at bounding box center [49, 102] width 90 height 16
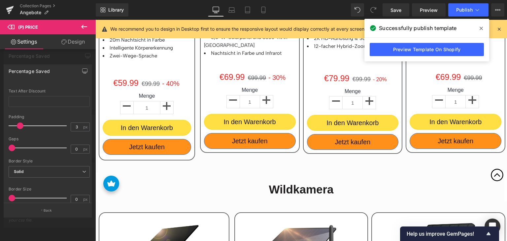
scroll to position [132, 0]
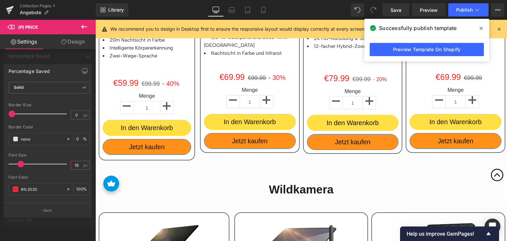
drag, startPoint x: 66, startPoint y: 164, endPoint x: 56, endPoint y: 164, distance: 10.2
click at [55, 164] on div "Font Size 16 px" at bounding box center [49, 164] width 81 height 22
type input "20"
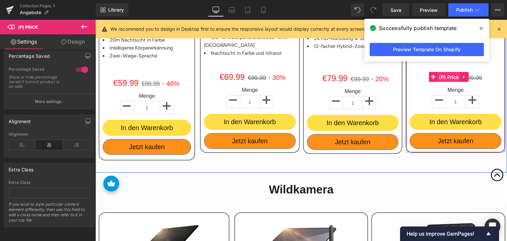
click at [451, 76] on span "(P) Price" at bounding box center [448, 77] width 23 height 10
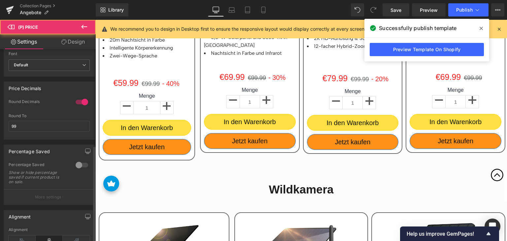
scroll to position [297, 0]
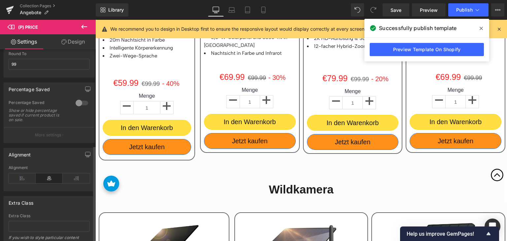
click at [53, 138] on p "More settings" at bounding box center [48, 135] width 26 height 6
click at [75, 107] on div at bounding box center [82, 103] width 16 height 11
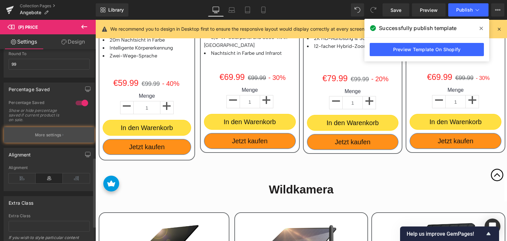
click at [63, 136] on button "More settings" at bounding box center [49, 135] width 90 height 16
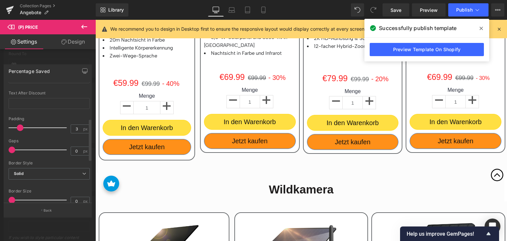
scroll to position [165, 0]
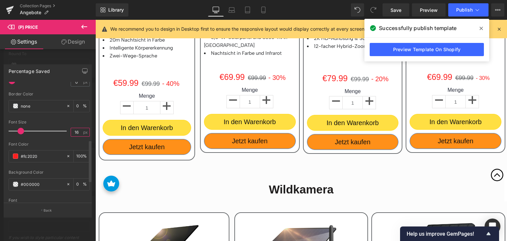
drag, startPoint x: 71, startPoint y: 130, endPoint x: 48, endPoint y: 130, distance: 22.8
click at [48, 130] on div "Font Size 16 px" at bounding box center [49, 131] width 81 height 22
type input "20"
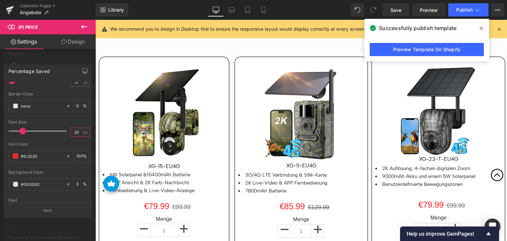
scroll to position [1452, 0]
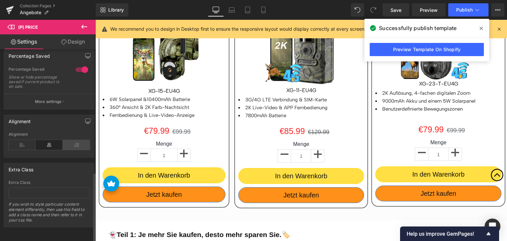
scroll to position [338, 0]
click at [61, 99] on button "More settings" at bounding box center [49, 102] width 90 height 16
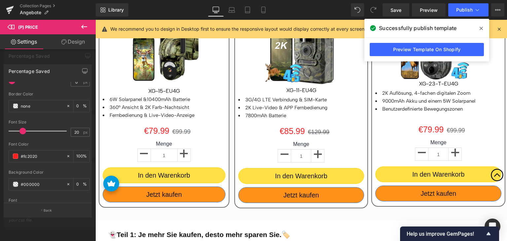
drag, startPoint x: 165, startPoint y: 119, endPoint x: 162, endPoint y: 124, distance: 6.2
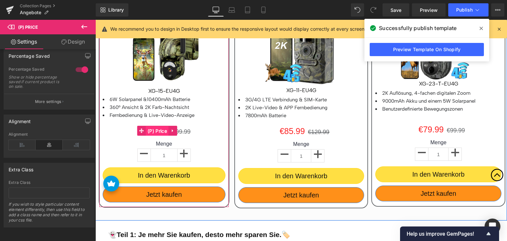
click at [160, 129] on span "(P) Price" at bounding box center [157, 131] width 23 height 10
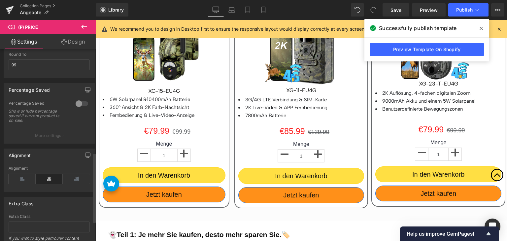
scroll to position [297, 0]
click at [79, 106] on div at bounding box center [82, 103] width 16 height 11
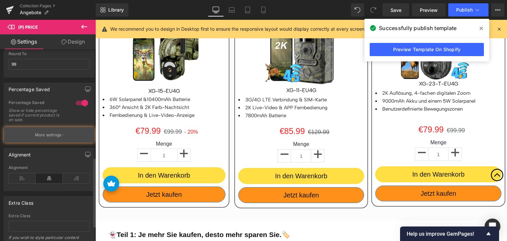
click at [64, 143] on button "More settings" at bounding box center [49, 135] width 90 height 16
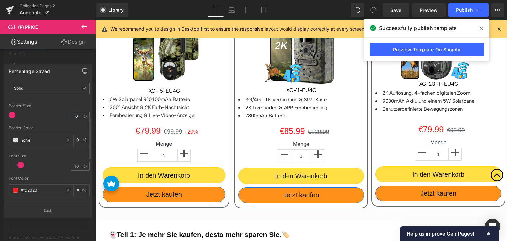
scroll to position [132, 0]
click at [76, 163] on input "16" at bounding box center [77, 165] width 12 height 8
click at [75, 164] on input "1620" at bounding box center [77, 165] width 12 height 8
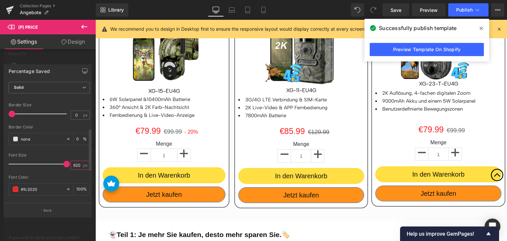
click at [75, 164] on input "1620" at bounding box center [77, 165] width 12 height 8
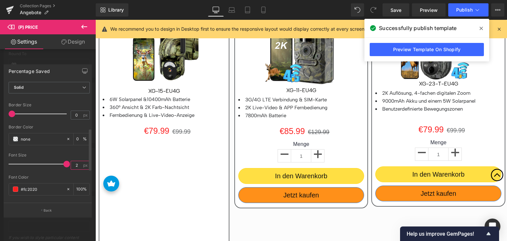
scroll to position [0, 0]
type input "20"
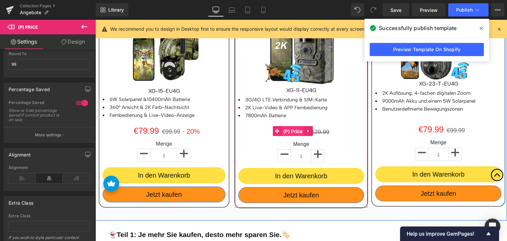
click at [299, 130] on span "(P) Price" at bounding box center [292, 131] width 23 height 10
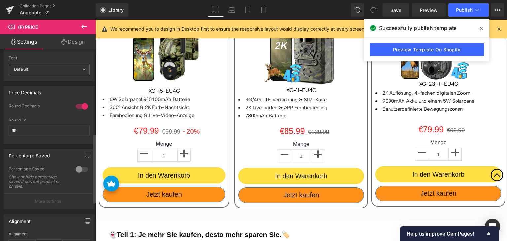
scroll to position [231, 0]
drag, startPoint x: 75, startPoint y: 167, endPoint x: 77, endPoint y: 171, distance: 4.4
click at [76, 167] on div "Percentage Saved 0 Percentage Saved Show or hide percentage saved if current pr…" at bounding box center [49, 178] width 91 height 60
click at [78, 171] on div at bounding box center [82, 169] width 16 height 11
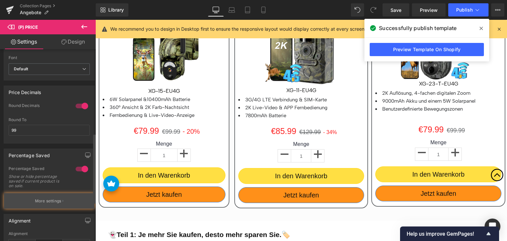
click at [63, 197] on button "More settings" at bounding box center [49, 201] width 90 height 16
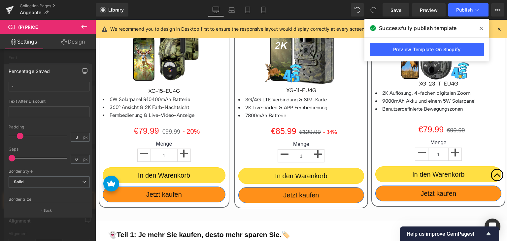
scroll to position [132, 0]
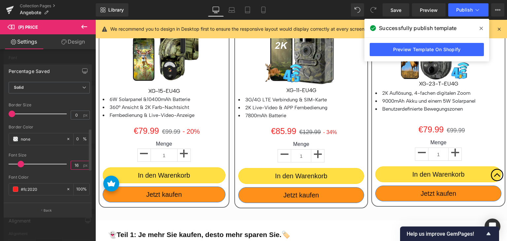
drag, startPoint x: 77, startPoint y: 165, endPoint x: 56, endPoint y: 165, distance: 20.8
click at [55, 165] on div "Font Size 16 px" at bounding box center [49, 164] width 81 height 22
type input "20"
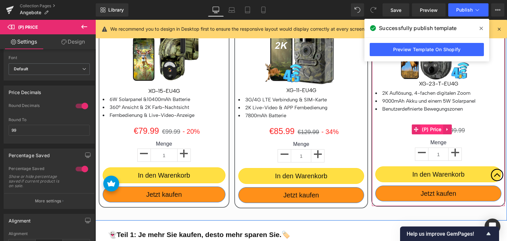
click at [432, 127] on span "(P) Price" at bounding box center [431, 129] width 23 height 10
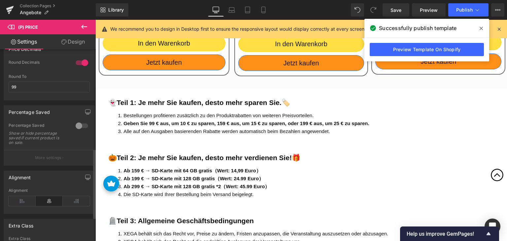
scroll to position [272, 0]
click at [78, 133] on div at bounding box center [82, 128] width 16 height 11
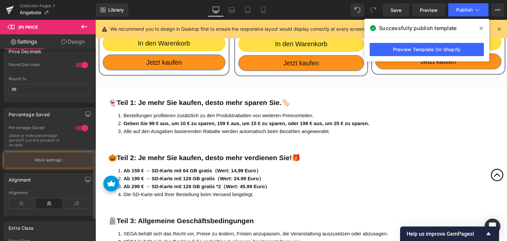
click at [65, 152] on div "Percentage Saved Show or hide percentage saved if current product is on sale." at bounding box center [49, 138] width 81 height 27
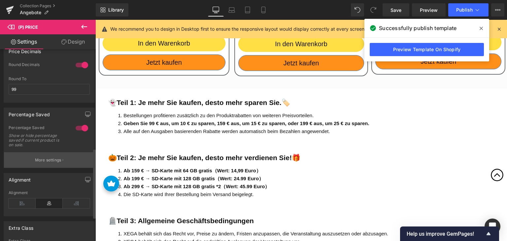
click at [67, 168] on button "More settings" at bounding box center [49, 160] width 90 height 16
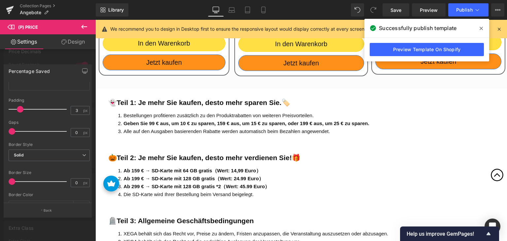
scroll to position [132, 0]
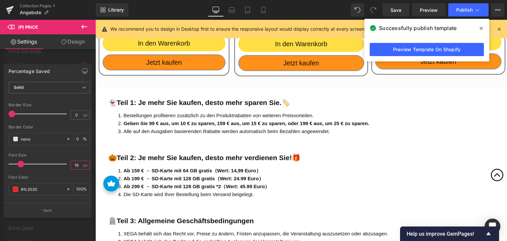
drag, startPoint x: 78, startPoint y: 165, endPoint x: 65, endPoint y: 164, distance: 12.2
click at [65, 164] on div "Font Size 16 px" at bounding box center [49, 164] width 81 height 22
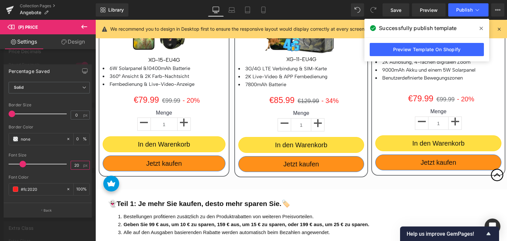
scroll to position [1452, 0]
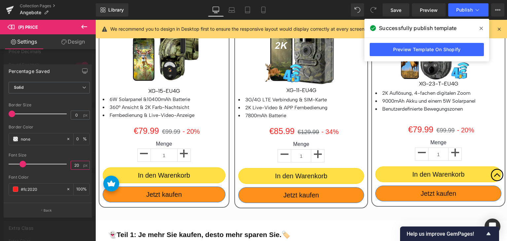
type input "20"
click at [474, 1] on div "Library Desktop Desktop Laptop Tablet Mobile Save Preview Publish Scheduled Vie…" at bounding box center [301, 10] width 411 height 20
click at [471, 9] on span "Publish" at bounding box center [464, 9] width 16 height 5
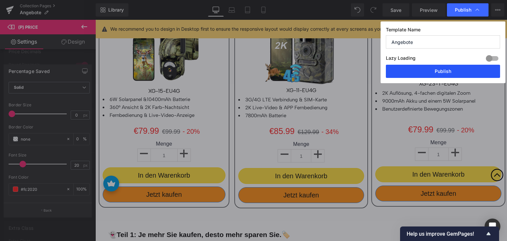
click at [440, 73] on button "Publish" at bounding box center [443, 71] width 114 height 13
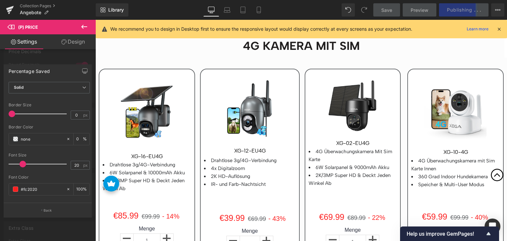
scroll to position [627, 0]
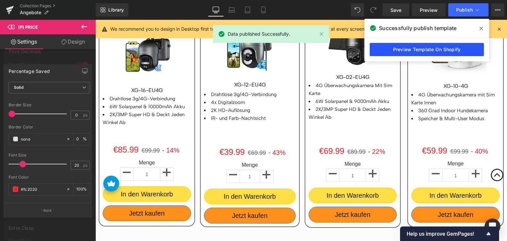
click at [384, 56] on link "Preview Template On Shopify" at bounding box center [427, 49] width 114 height 13
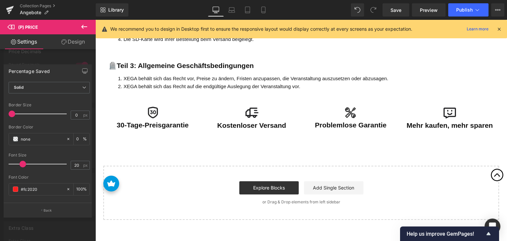
scroll to position [1650, 0]
